Goal: Information Seeking & Learning: Find specific page/section

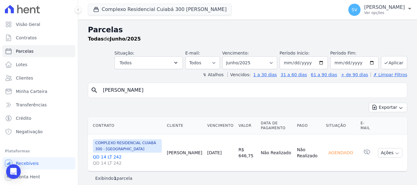
select select
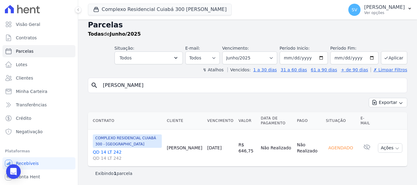
click at [131, 110] on div "Contrato Cliente Vencimento [GEOGRAPHIC_DATA] Data de Pagamento Pago Situação E…" at bounding box center [247, 139] width 339 height 59
click at [34, 10] on icon at bounding box center [22, 9] width 35 height 9
click at [24, 27] on span "Visão Geral" at bounding box center [28, 24] width 24 height 6
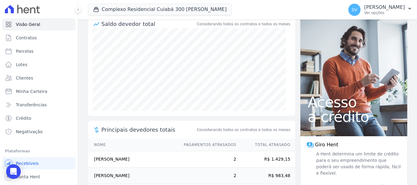
scroll to position [126, 0]
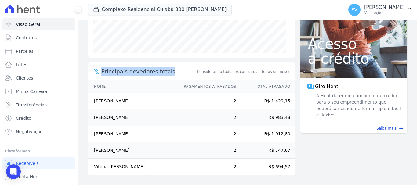
drag, startPoint x: 171, startPoint y: 70, endPoint x: 93, endPoint y: 64, distance: 78.0
click at [93, 64] on div "Principais devedores totais Considerando todos os contratos e todos os meses" at bounding box center [191, 72] width 207 height 18
drag, startPoint x: 88, startPoint y: 59, endPoint x: 72, endPoint y: 0, distance: 61.5
click at [88, 59] on div "Saldo devedor total Considerando todos os contratos e todos os meses Principais…" at bounding box center [191, 71] width 207 height 229
drag, startPoint x: 90, startPoint y: 101, endPoint x: 147, endPoint y: 103, distance: 57.4
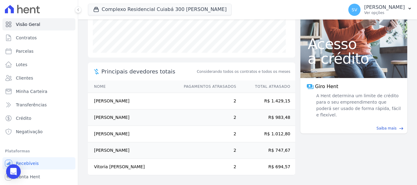
click at [147, 102] on td "[PERSON_NAME]" at bounding box center [133, 101] width 90 height 16
click at [334, 143] on main "task_alt Tarefas em aberto 13 Ver tarefas east Posição de parcelas Abril/2024 M…" at bounding box center [247, 103] width 339 height 166
click at [319, 158] on main "task_alt Tarefas em aberto 13 Ver tarefas east Posição de parcelas Abril/2024 M…" at bounding box center [247, 103] width 339 height 166
drag, startPoint x: 152, startPoint y: 117, endPoint x: 90, endPoint y: 112, distance: 61.9
click at [90, 112] on td "[PERSON_NAME]" at bounding box center [133, 118] width 90 height 16
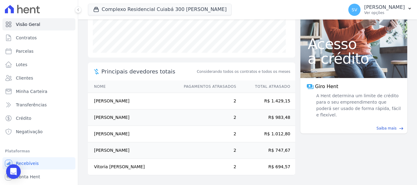
click at [82, 104] on main "task_alt Tarefas em aberto 13 Ver tarefas east Posição de parcelas Abril/2024 M…" at bounding box center [247, 103] width 339 height 166
drag, startPoint x: 137, startPoint y: 138, endPoint x: 95, endPoint y: 133, distance: 42.4
click at [94, 133] on td "[PERSON_NAME]" at bounding box center [133, 134] width 90 height 16
copy td "[PERSON_NAME]"
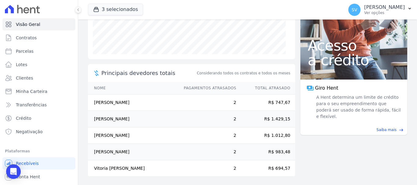
scroll to position [126, 0]
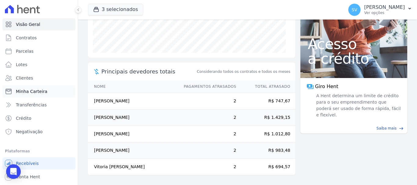
click at [34, 90] on span "Minha Carteira" at bounding box center [31, 91] width 31 height 6
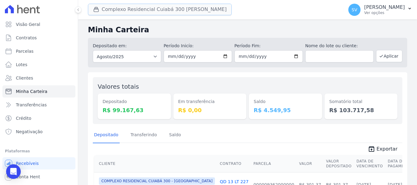
click at [141, 10] on button "Complexo Residencial Cuiabá 300 [PERSON_NAME]" at bounding box center [160, 10] width 144 height 12
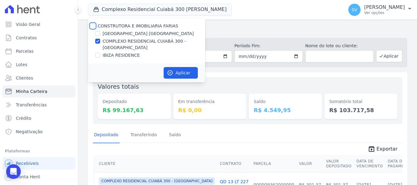
click at [92, 25] on input "CONSTRUTORA E IMOBILIARIA FARIAS" at bounding box center [92, 25] width 5 height 5
checkbox input "true"
click at [169, 76] on icon "button" at bounding box center [170, 73] width 6 height 6
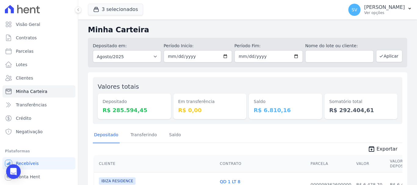
click at [293, 84] on div "Saldo R$ 6.810,16" at bounding box center [285, 100] width 73 height 37
click at [40, 50] on link "Parcelas" at bounding box center [38, 51] width 73 height 12
select select
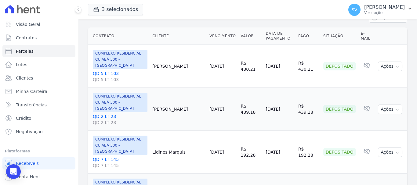
scroll to position [153, 0]
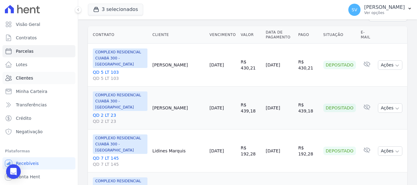
click at [33, 79] on link "Clientes" at bounding box center [38, 78] width 73 height 12
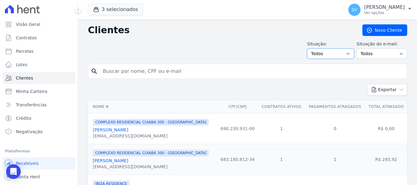
click at [328, 52] on select "Todos Adimplentes Inadimplentes" at bounding box center [330, 54] width 47 height 10
select select "overdue"
click at [309, 49] on select "Todos Adimplentes Inadimplentes" at bounding box center [330, 54] width 47 height 10
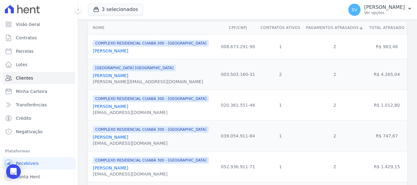
scroll to position [92, 0]
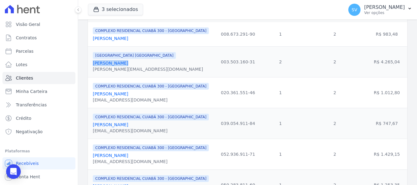
drag, startPoint x: 123, startPoint y: 63, endPoint x: 99, endPoint y: 62, distance: 23.2
click at [91, 64] on td "[GEOGRAPHIC_DATA] [GEOGRAPHIC_DATA] [PERSON_NAME] [PERSON_NAME][EMAIL_ADDRESS][…" at bounding box center [153, 61] width 130 height 31
copy link "[PERSON_NAME]"
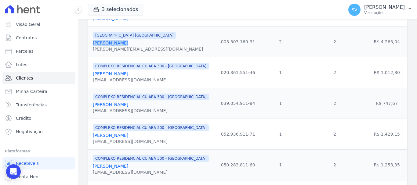
scroll to position [122, 0]
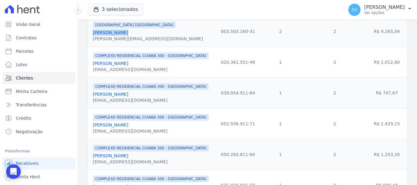
drag, startPoint x: 133, startPoint y: 64, endPoint x: 101, endPoint y: 66, distance: 32.7
click at [100, 63] on div "[PERSON_NAME]" at bounding box center [151, 63] width 116 height 6
click at [147, 93] on div "[PERSON_NAME]" at bounding box center [151, 94] width 116 height 6
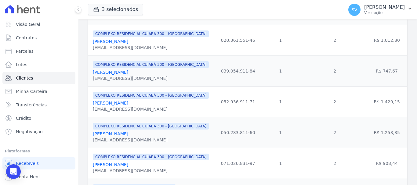
scroll to position [153, 0]
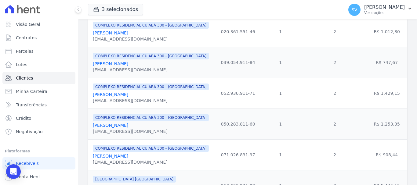
drag, startPoint x: 132, startPoint y: 35, endPoint x: 94, endPoint y: 32, distance: 37.6
click at [94, 32] on div "[PERSON_NAME]" at bounding box center [151, 33] width 116 height 6
click at [146, 64] on div "[PERSON_NAME]" at bounding box center [151, 64] width 116 height 6
drag, startPoint x: 144, startPoint y: 64, endPoint x: 95, endPoint y: 63, distance: 48.5
click at [92, 64] on td "COMPLEXO RESIDENCIAL CUIABÁ 300 - [GEOGRAPHIC_DATA] [PERSON_NAME] [EMAIL_ADDRES…" at bounding box center [153, 62] width 130 height 31
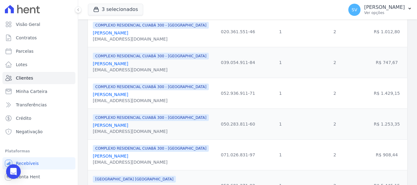
copy link "[PERSON_NAME]"
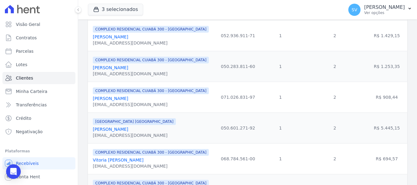
scroll to position [214, 0]
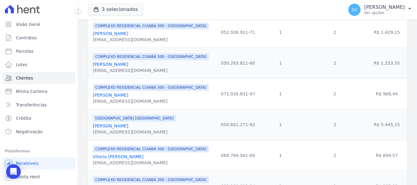
drag, startPoint x: 143, startPoint y: 65, endPoint x: 94, endPoint y: 65, distance: 49.1
click at [93, 65] on div "[PERSON_NAME]" at bounding box center [151, 64] width 116 height 6
copy link "[PERSON_NAME]"
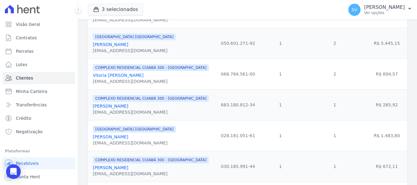
scroll to position [305, 0]
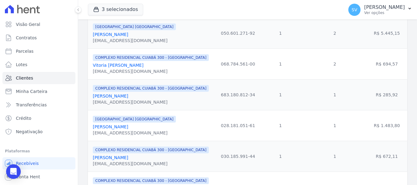
drag, startPoint x: 156, startPoint y: 34, endPoint x: 94, endPoint y: 36, distance: 62.6
click at [91, 34] on td "[GEOGRAPHIC_DATA] [GEOGRAPHIC_DATA] [PERSON_NAME] [EMAIL_ADDRESS][DOMAIN_NAME]" at bounding box center [153, 33] width 130 height 31
copy link "[PERSON_NAME]"
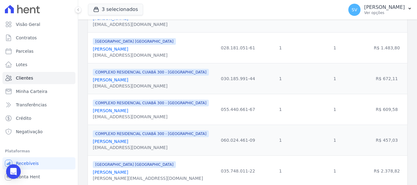
scroll to position [397, 0]
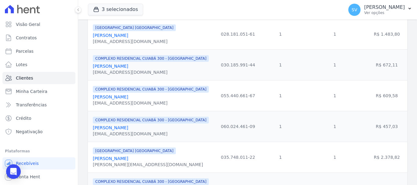
drag, startPoint x: 150, startPoint y: 36, endPoint x: 90, endPoint y: 35, distance: 60.1
click at [90, 35] on td "[GEOGRAPHIC_DATA] [GEOGRAPHIC_DATA] [PERSON_NAME] [EMAIL_ADDRESS][DOMAIN_NAME]" at bounding box center [153, 34] width 130 height 31
copy link "[PERSON_NAME]"
click at [139, 98] on div "[PERSON_NAME]" at bounding box center [151, 97] width 116 height 6
drag, startPoint x: 144, startPoint y: 34, endPoint x: 92, endPoint y: 35, distance: 51.9
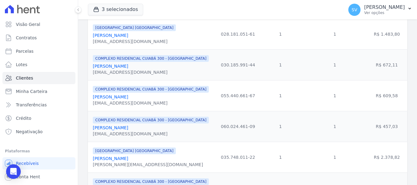
click at [91, 34] on td "[GEOGRAPHIC_DATA] [GEOGRAPHIC_DATA] [PERSON_NAME] [EMAIL_ADDRESS][DOMAIN_NAME]" at bounding box center [153, 34] width 130 height 31
copy link "[PERSON_NAME]"
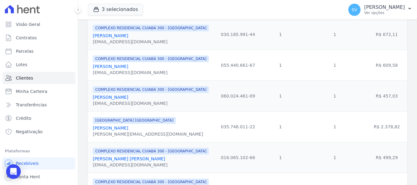
scroll to position [458, 0]
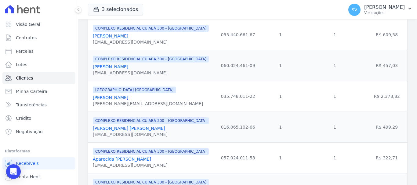
drag, startPoint x: 140, startPoint y: 66, endPoint x: 89, endPoint y: 67, distance: 51.3
click at [89, 67] on td "COMPLEXO RESIDENCIAL CUIABÁ 300 - [GEOGRAPHIC_DATA] [PERSON_NAME] [EMAIL_ADDRES…" at bounding box center [153, 65] width 130 height 31
copy link "[PERSON_NAME]"
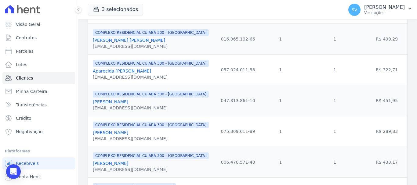
scroll to position [549, 0]
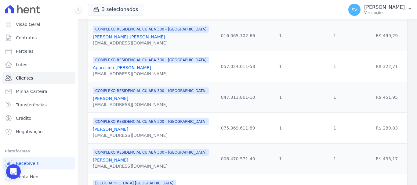
drag, startPoint x: 154, startPoint y: 36, endPoint x: 98, endPoint y: 33, distance: 55.9
click at [98, 33] on div "COMPLEXO RESIDENCIAL CUIABÁ 300 - [GEOGRAPHIC_DATA] [PERSON_NAME] [EMAIL_ADDRES…" at bounding box center [151, 35] width 116 height 21
copy div "[PERSON_NAME] [PERSON_NAME]"
click at [148, 37] on link "[PERSON_NAME] [PERSON_NAME]" at bounding box center [129, 36] width 72 height 5
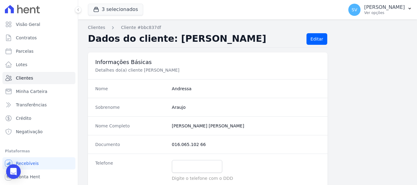
drag, startPoint x: 258, startPoint y: 35, endPoint x: 170, endPoint y: 37, distance: 88.2
click at [168, 35] on h2 "Dados do cliente: [PERSON_NAME]" at bounding box center [195, 39] width 214 height 12
drag, startPoint x: 204, startPoint y: 27, endPoint x: 200, endPoint y: 38, distance: 12.1
click at [204, 27] on nav "Clientes Cliente #bbc837df" at bounding box center [247, 27] width 319 height 6
drag, startPoint x: 169, startPoint y: 129, endPoint x: 220, endPoint y: 125, distance: 51.2
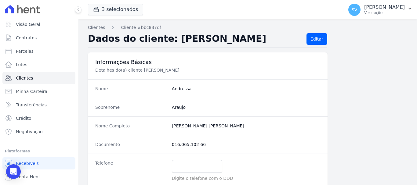
click at [246, 117] on div "Nome Completo [PERSON_NAME]" at bounding box center [207, 126] width 239 height 19
copy completo "[PERSON_NAME] [PERSON_NAME]"
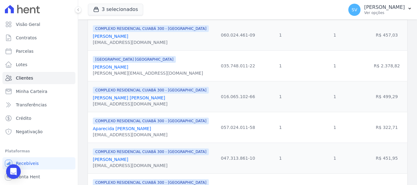
scroll to position [519, 0]
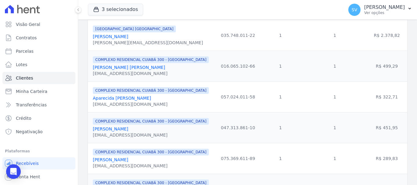
drag, startPoint x: 154, startPoint y: 99, endPoint x: 91, endPoint y: 101, distance: 63.2
click at [91, 101] on td "COMPLEXO RESIDENCIAL CUIABÁ 300 - [GEOGRAPHIC_DATA] Aparecida [PERSON_NAME] [EM…" at bounding box center [153, 96] width 130 height 31
copy link "Aparecida [PERSON_NAME]"
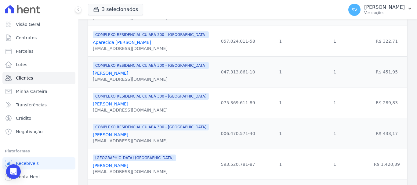
scroll to position [580, 0]
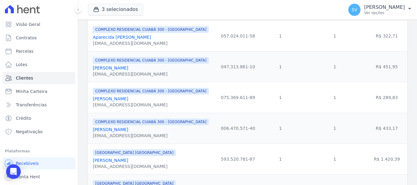
drag, startPoint x: 170, startPoint y: 70, endPoint x: 99, endPoint y: 67, distance: 71.8
click at [90, 66] on td "COMPLEXO RESIDENCIAL CUIABÁ 300 - [GEOGRAPHIC_DATA] [PERSON_NAME] [EMAIL_ADDRES…" at bounding box center [153, 66] width 130 height 31
drag, startPoint x: 138, startPoint y: 100, endPoint x: 92, endPoint y: 98, distance: 45.8
click at [92, 98] on td "COMPLEXO RESIDENCIAL CUIABÁ 300 - [GEOGRAPHIC_DATA] [PERSON_NAME] [EMAIL_ADDRES…" at bounding box center [153, 97] width 130 height 31
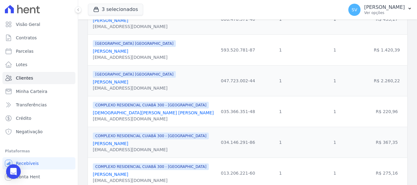
scroll to position [658, 0]
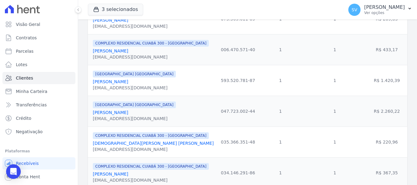
drag, startPoint x: 168, startPoint y: 112, endPoint x: 93, endPoint y: 112, distance: 74.4
click at [93, 112] on div "[GEOGRAPHIC_DATA] [GEOGRAPHIC_DATA] [PERSON_NAME] [EMAIL_ADDRESS][DOMAIN_NAME]" at bounding box center [154, 111] width 123 height 21
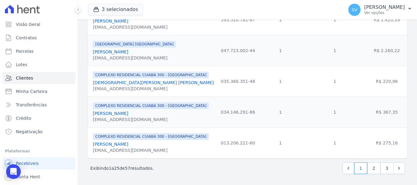
scroll to position [719, 0]
drag, startPoint x: 151, startPoint y: 114, endPoint x: 91, endPoint y: 115, distance: 60.1
click at [91, 115] on td "COMPLEXO RESIDENCIAL CUIABÁ 300 - [GEOGRAPHIC_DATA] [PERSON_NAME] [EMAIL_ADDRES…" at bounding box center [153, 112] width 130 height 31
click at [371, 169] on link "2" at bounding box center [373, 169] width 13 height 12
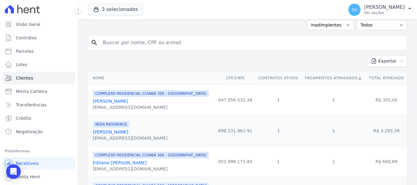
scroll to position [61, 0]
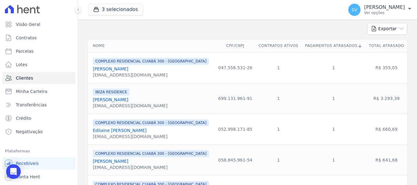
drag, startPoint x: 156, startPoint y: 70, endPoint x: 89, endPoint y: 69, distance: 66.8
click at [89, 69] on td "COMPLEXO RESIDENCIAL CUIABÁ 300 - [GEOGRAPHIC_DATA] [PERSON_NAME] [EMAIL_ADDRES…" at bounding box center [151, 67] width 127 height 31
drag, startPoint x: 159, startPoint y: 102, endPoint x: 92, endPoint y: 96, distance: 66.7
click at [92, 97] on td "IBIZA RESIDENCE [PERSON_NAME] [EMAIL_ADDRESS][DOMAIN_NAME]" at bounding box center [151, 98] width 127 height 31
drag, startPoint x: 173, startPoint y: 130, endPoint x: 98, endPoint y: 126, distance: 74.8
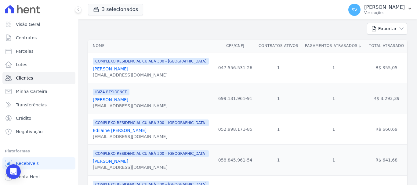
click at [98, 126] on div "COMPLEXO RESIDENCIAL CUIABÁ 300 - [GEOGRAPHIC_DATA] [PERSON_NAME] [EMAIL_ADDRES…" at bounding box center [151, 129] width 116 height 21
click at [165, 103] on div "IBIZA RESIDENCE [PERSON_NAME] [EMAIL_ADDRESS][DOMAIN_NAME]" at bounding box center [153, 98] width 120 height 21
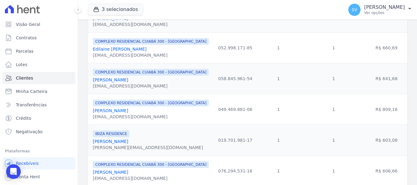
scroll to position [153, 0]
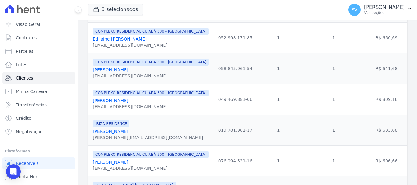
drag, startPoint x: 152, startPoint y: 70, endPoint x: 86, endPoint y: 71, distance: 66.2
click at [151, 85] on td "COMPLEXO RESIDENCIAL CUIABÁ 300 - [GEOGRAPHIC_DATA] [PERSON_NAME] [EMAIL_ADDRES…" at bounding box center [151, 99] width 127 height 31
drag, startPoint x: 153, startPoint y: 72, endPoint x: 90, endPoint y: 71, distance: 63.5
click at [90, 71] on td "COMPLEXO RESIDENCIAL CUIABÁ 300 - [GEOGRAPHIC_DATA] [PERSON_NAME] [EMAIL_ADDRES…" at bounding box center [151, 68] width 127 height 31
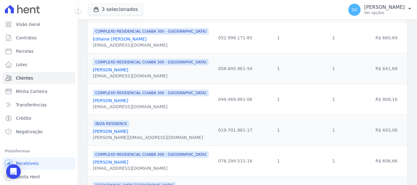
drag, startPoint x: 140, startPoint y: 100, endPoint x: 96, endPoint y: 99, distance: 43.9
click at [96, 99] on div "[PERSON_NAME]" at bounding box center [151, 101] width 116 height 6
click at [96, 99] on link "[PERSON_NAME]" at bounding box center [110, 100] width 35 height 5
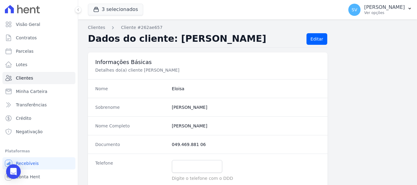
drag, startPoint x: 215, startPoint y: 128, endPoint x: 169, endPoint y: 124, distance: 46.0
click at [169, 124] on div "Nome Completo [PERSON_NAME]" at bounding box center [207, 126] width 239 height 19
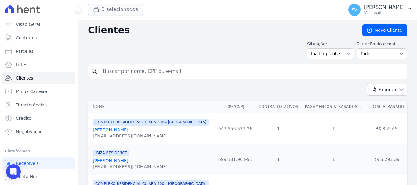
click at [116, 6] on button "3 selecionados" at bounding box center [115, 10] width 55 height 12
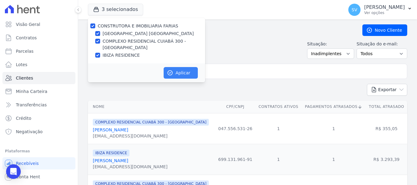
click at [184, 67] on div "Aplicar" at bounding box center [146, 72] width 117 height 19
drag, startPoint x: 208, startPoint y: 71, endPoint x: 215, endPoint y: 71, distance: 7.0
click at [208, 71] on input "search" at bounding box center [251, 71] width 305 height 12
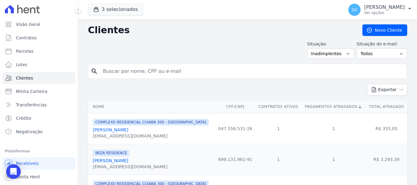
paste input "Boa tarde Sr, tudo bem? Me [PERSON_NAME] falo em nome da construtora [PERSON_NA…"
type input "B"
paste input "[PERSON_NAME]"
type input "[PERSON_NAME]"
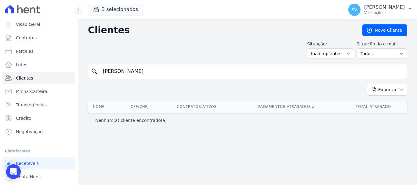
drag, startPoint x: 171, startPoint y: 71, endPoint x: 139, endPoint y: 71, distance: 31.7
click at [139, 71] on input "[PERSON_NAME]" at bounding box center [251, 71] width 305 height 12
type input "[PERSON_NAME]"
click at [142, 71] on input "[PERSON_NAME]" at bounding box center [251, 71] width 305 height 12
type input "[PERSON_NAME]"
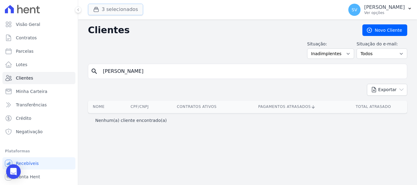
click at [112, 8] on button "3 selecionados" at bounding box center [115, 10] width 55 height 12
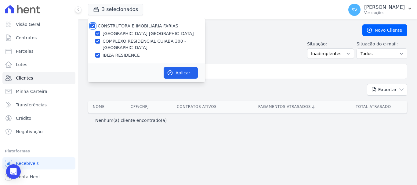
click at [93, 25] on input "CONSTRUTORA E IMOBILIARIA FARIAS" at bounding box center [92, 25] width 5 height 5
checkbox input "false"
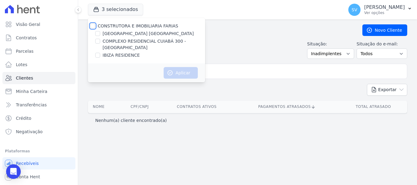
click at [93, 25] on input "CONSTRUTORA E IMOBILIARIA FARIAS" at bounding box center [92, 25] width 5 height 5
checkbox input "true"
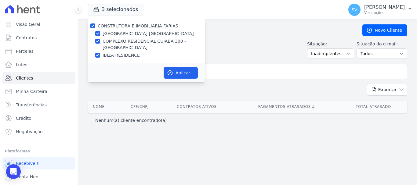
click at [181, 66] on div "Aplicar" at bounding box center [146, 72] width 117 height 19
click at [180, 70] on button "Aplicar" at bounding box center [181, 73] width 34 height 12
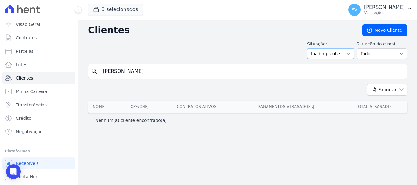
click at [326, 52] on select "Todos Adimplentes Inadimplentes" at bounding box center [330, 54] width 47 height 10
select select "all"
click at [314, 49] on select "Todos Adimplentes Inadimplentes" at bounding box center [330, 54] width 47 height 10
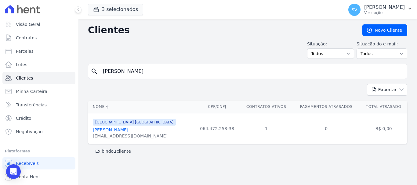
drag, startPoint x: 106, startPoint y: 70, endPoint x: 101, endPoint y: 70, distance: 5.2
click at [101, 70] on input "Paulo Henrique F" at bounding box center [251, 71] width 305 height 12
click at [131, 145] on div "Clientes Novo Cliente Situação: Todos Adimplentes Inadimplentes Situação do e-m…" at bounding box center [247, 103] width 339 height 166
click at [152, 149] on div "Exibindo 1 cliente" at bounding box center [247, 151] width 304 height 6
drag, startPoint x: 143, startPoint y: 120, endPoint x: 145, endPoint y: 126, distance: 6.7
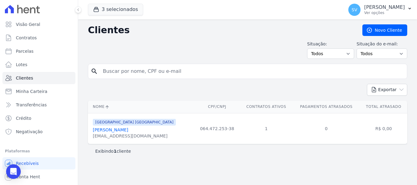
click at [143, 121] on div "[GEOGRAPHIC_DATA] [GEOGRAPHIC_DATA]" at bounding box center [134, 121] width 83 height 7
